Goal: Transaction & Acquisition: Purchase product/service

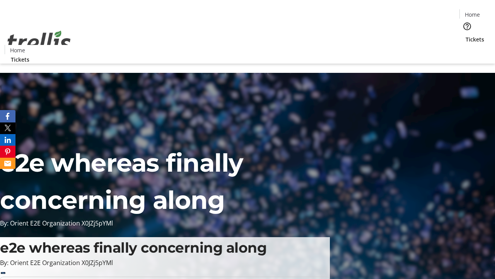
click at [466, 35] on span "Tickets" at bounding box center [475, 39] width 19 height 8
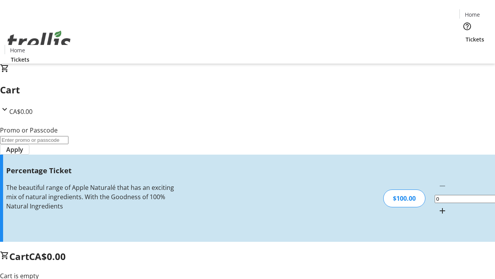
click at [438, 206] on mat-icon "Increment by one" at bounding box center [442, 210] width 9 height 9
type input "1"
type input "BAR"
